Goal: Task Accomplishment & Management: Manage account settings

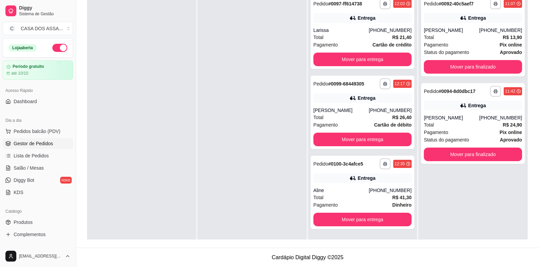
scroll to position [19, 0]
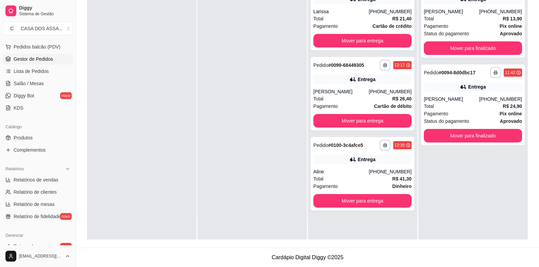
click at [377, 212] on div "**********" at bounding box center [362, 106] width 109 height 267
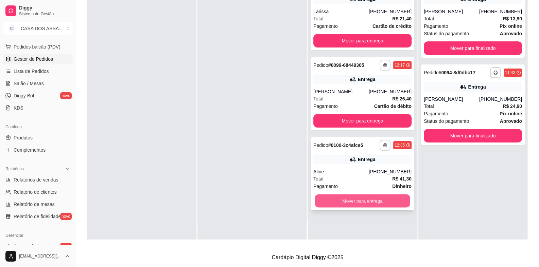
click at [369, 204] on button "Mover para entrega" at bounding box center [362, 201] width 95 height 13
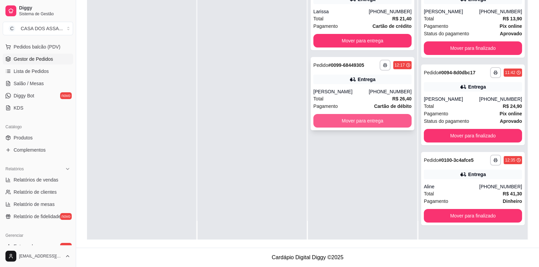
click at [358, 124] on button "Mover para entrega" at bounding box center [362, 121] width 98 height 14
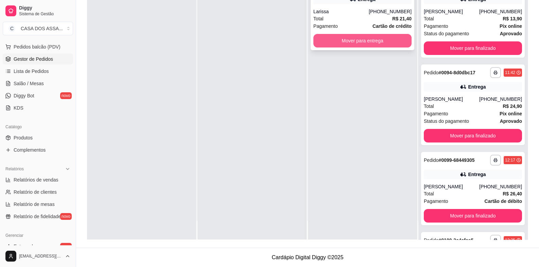
click at [373, 45] on button "Mover para entrega" at bounding box center [362, 41] width 98 height 14
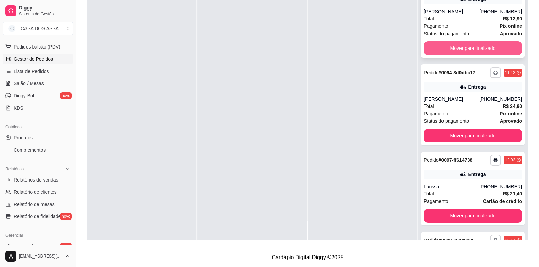
click at [458, 52] on button "Mover para finalizado" at bounding box center [473, 48] width 98 height 14
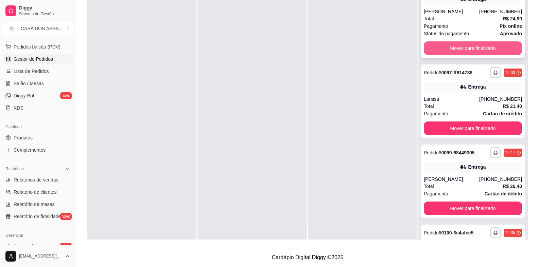
click at [459, 50] on button "Mover para finalizado" at bounding box center [473, 48] width 98 height 14
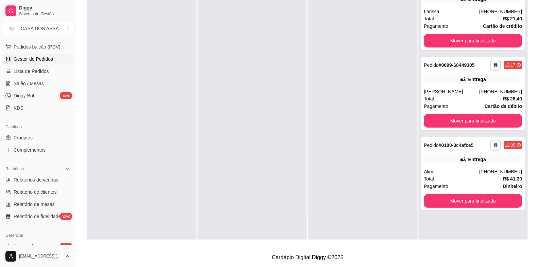
click at [459, 50] on div "**********" at bounding box center [472, 106] width 109 height 267
click at [458, 43] on button "Mover para finalizado" at bounding box center [473, 41] width 98 height 14
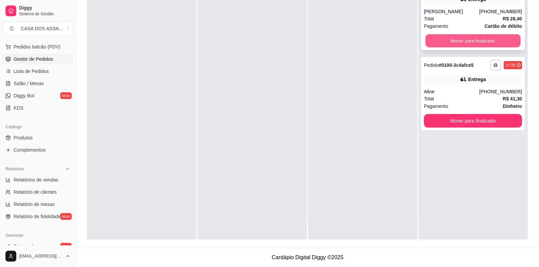
click at [457, 43] on button "Mover para finalizado" at bounding box center [472, 40] width 95 height 13
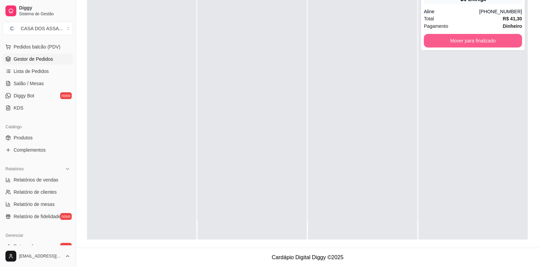
click at [457, 43] on button "Mover para finalizado" at bounding box center [473, 41] width 98 height 14
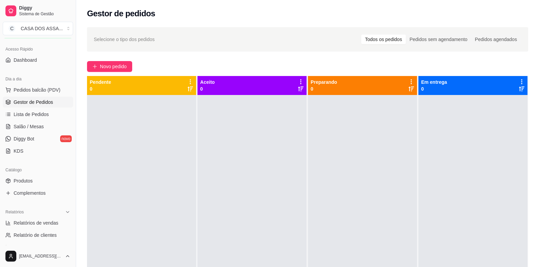
scroll to position [0, 0]
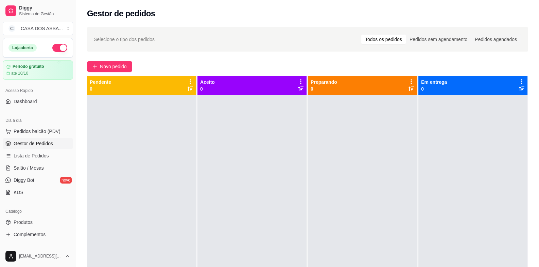
click at [36, 145] on span "Gestor de Pedidos" at bounding box center [33, 143] width 39 height 7
click at [115, 16] on h2 "Gestor de pedidos" at bounding box center [121, 13] width 68 height 11
